Goal: Task Accomplishment & Management: Complete application form

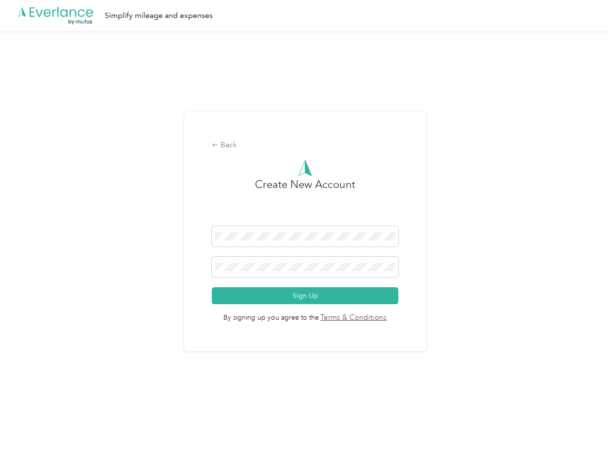
click at [307, 220] on h3 "Create New Account" at bounding box center [305, 202] width 100 height 50
click at [307, 16] on div ".cls-1 { fill: #00adee; } .cls-2 { fill: #fff; } .cls-3 { fill: #707372; } .cls…" at bounding box center [305, 15] width 610 height 31
click at [307, 145] on div "Back" at bounding box center [305, 146] width 187 height 12
click at [307, 296] on button "Sign Up" at bounding box center [305, 296] width 187 height 17
